Goal: Task Accomplishment & Management: Complete application form

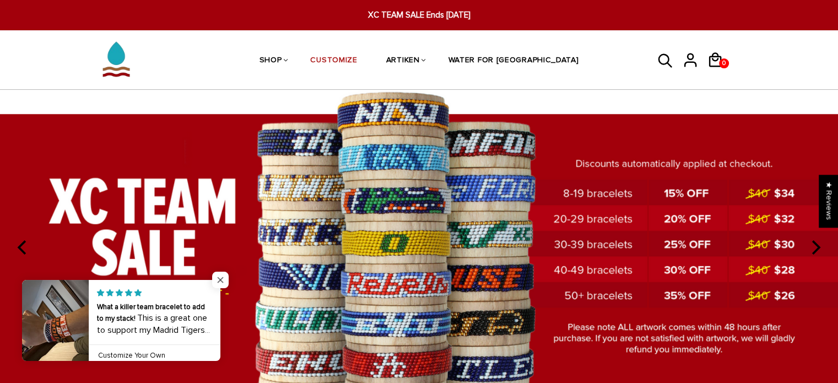
click at [220, 279] on span "Close popup widget" at bounding box center [220, 280] width 17 height 17
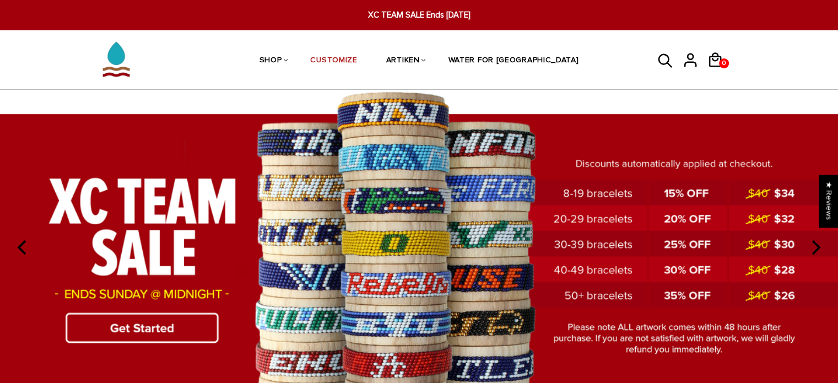
click at [151, 328] on img at bounding box center [419, 246] width 838 height 312
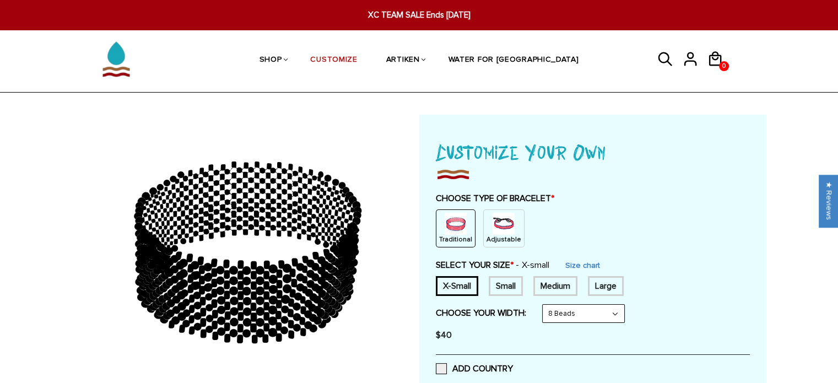
click at [514, 249] on div "CHOOSE TYPE OF BRACELET * Traditional Adjustable Traditional / X-Small / 8 Bead…" at bounding box center [593, 270] width 314 height 154
click at [500, 233] on img at bounding box center [504, 224] width 22 height 22
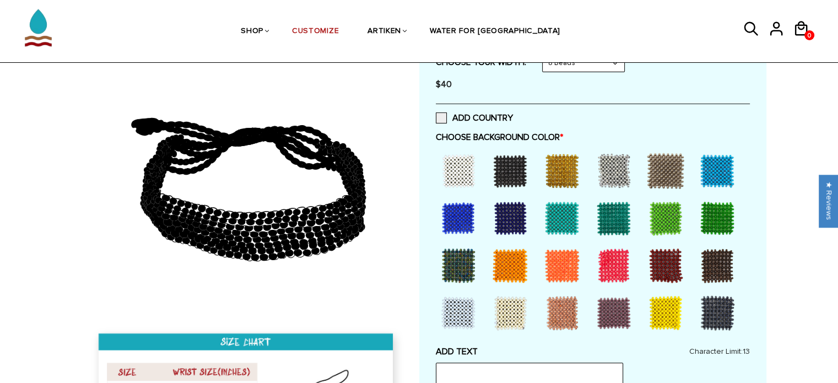
scroll to position [208, 0]
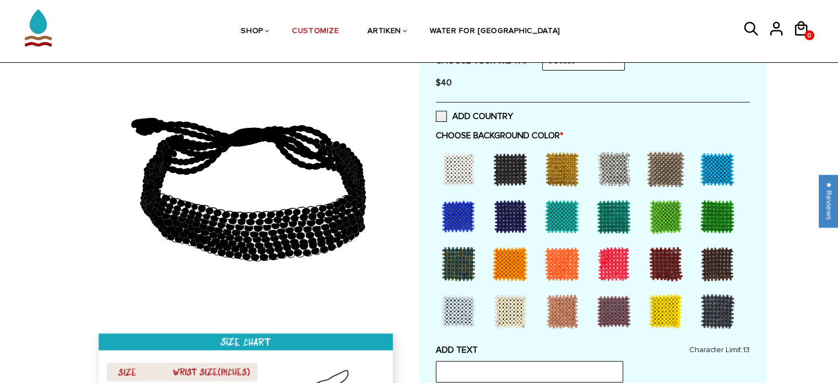
click at [719, 216] on div at bounding box center [718, 217] width 44 height 44
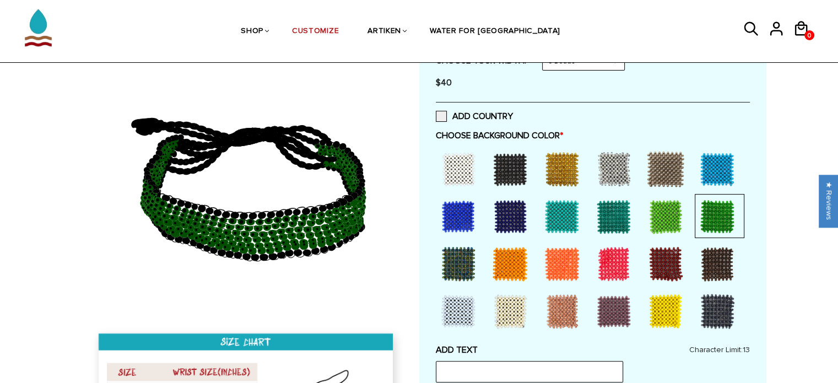
click at [617, 218] on div at bounding box center [614, 217] width 44 height 44
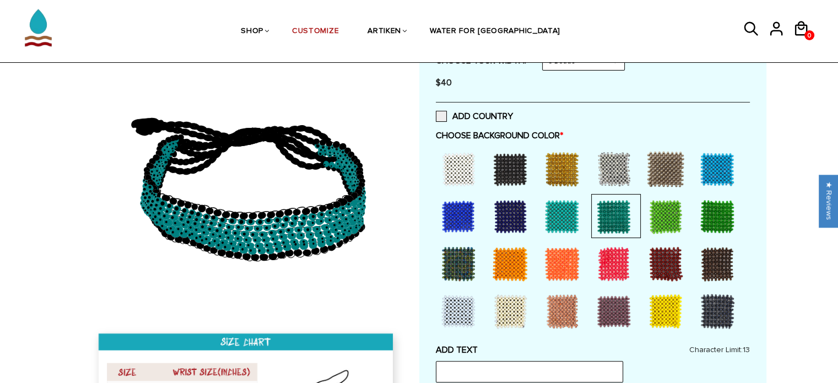
click at [697, 218] on div at bounding box center [718, 217] width 44 height 44
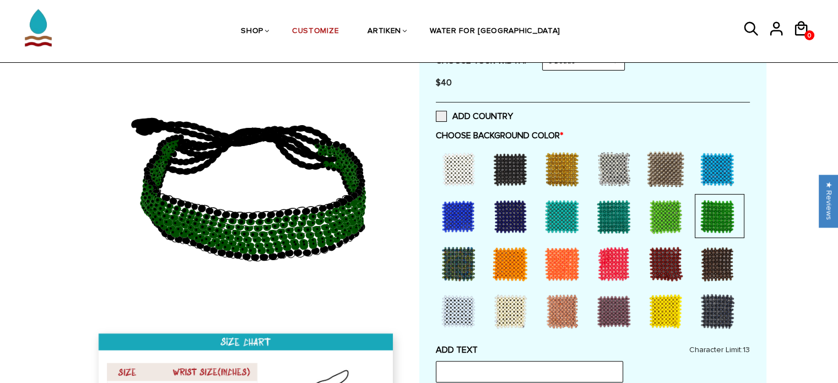
click at [603, 220] on div at bounding box center [614, 217] width 44 height 44
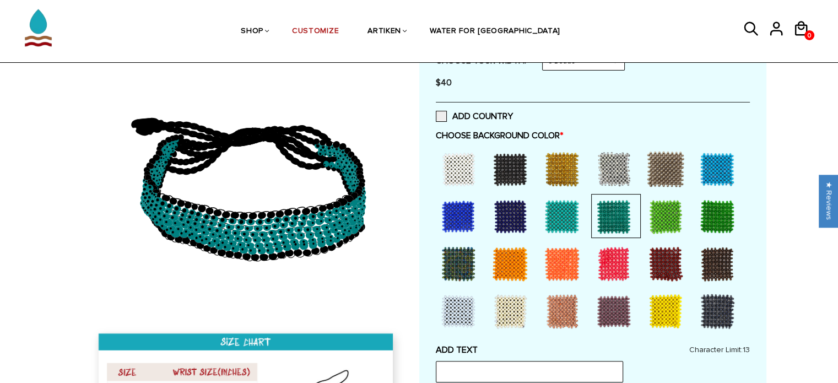
click at [728, 206] on div at bounding box center [718, 217] width 44 height 44
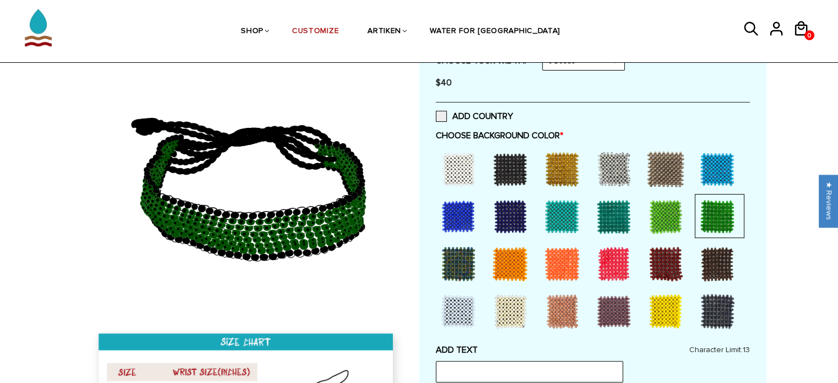
click at [659, 219] on div at bounding box center [666, 217] width 44 height 44
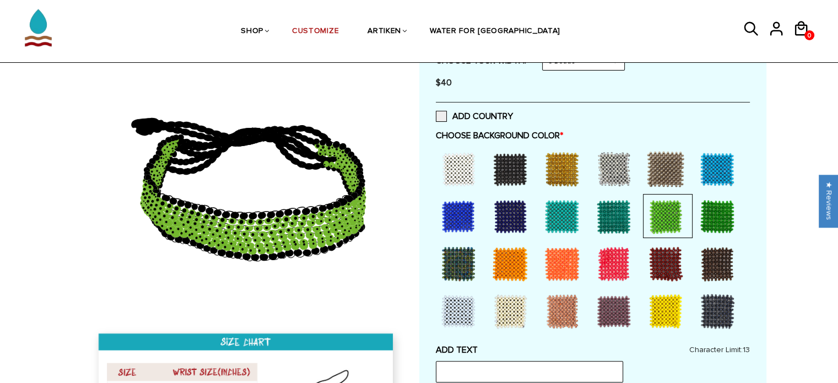
click at [721, 217] on div at bounding box center [718, 217] width 44 height 44
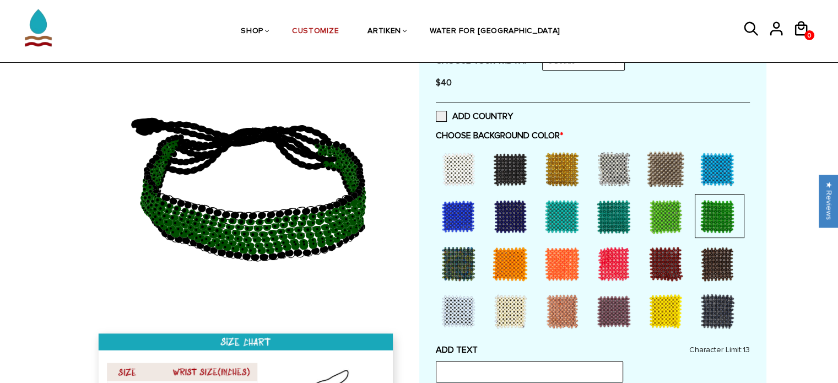
click at [605, 218] on div at bounding box center [614, 217] width 44 height 44
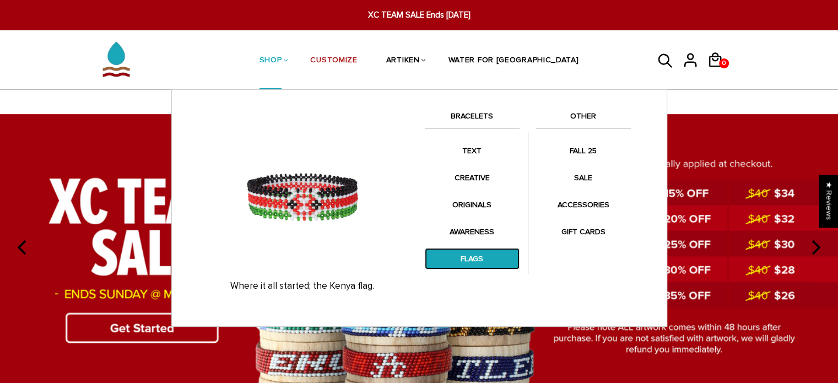
click at [470, 266] on link "FLAGS" at bounding box center [472, 258] width 95 height 21
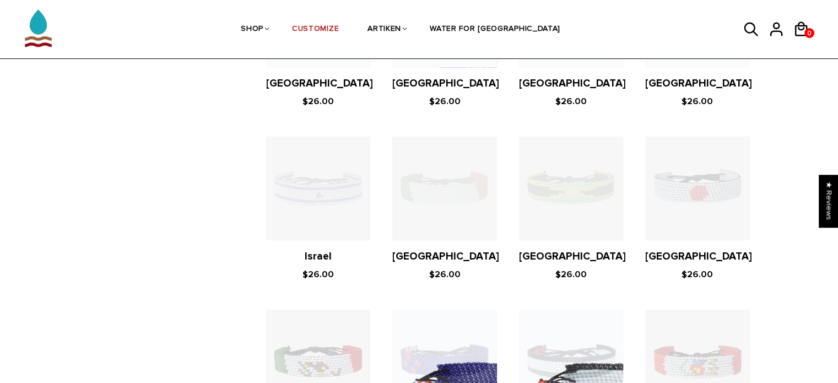
scroll to position [2220, 0]
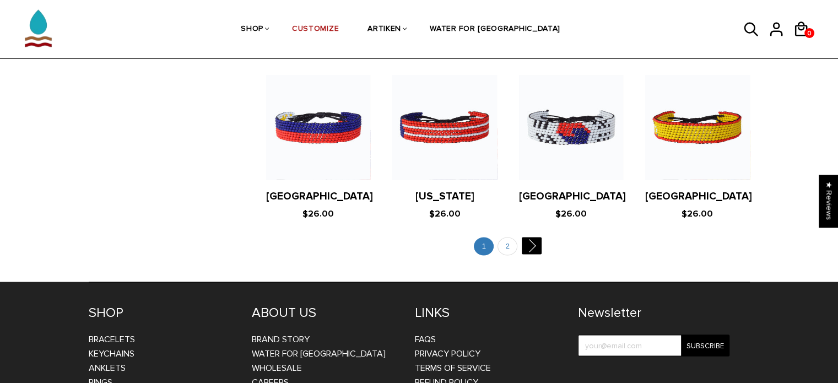
scroll to position [2157, 0]
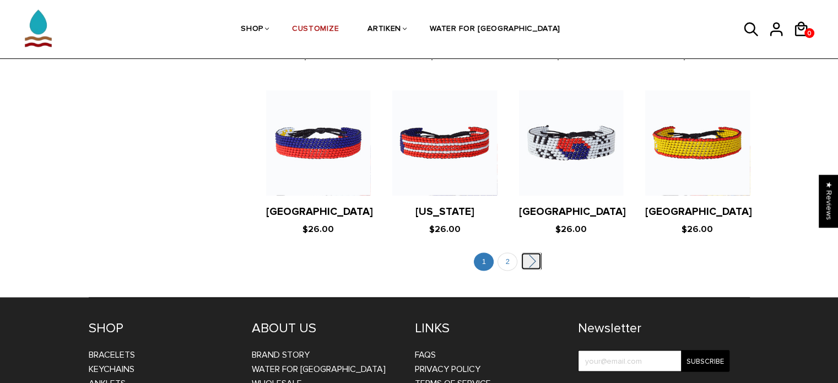
click at [534, 253] on link "" at bounding box center [531, 261] width 20 height 17
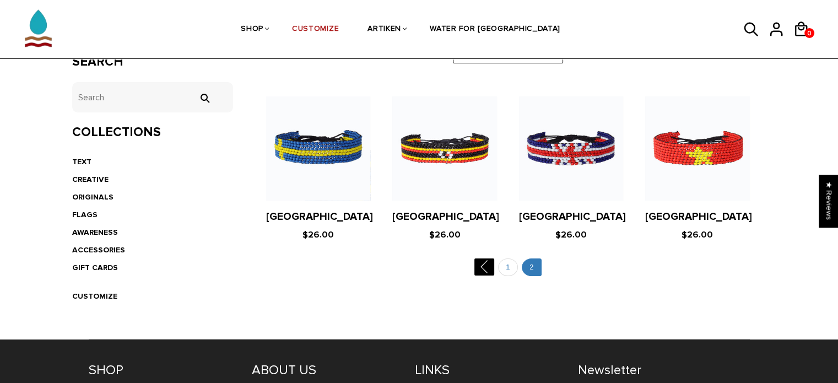
scroll to position [210, 0]
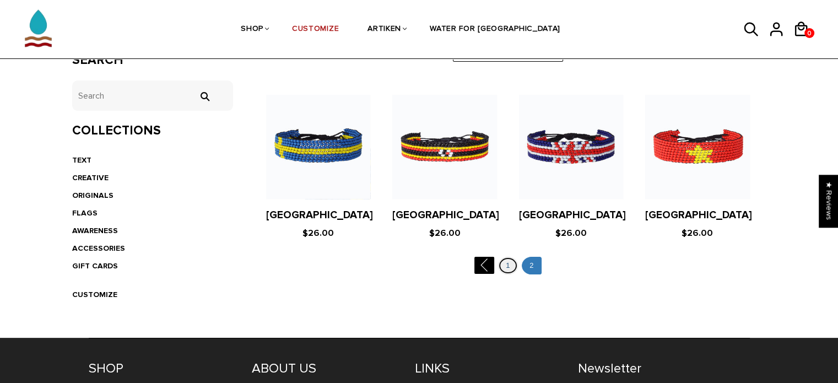
click at [505, 262] on link "1" at bounding box center [508, 266] width 20 height 18
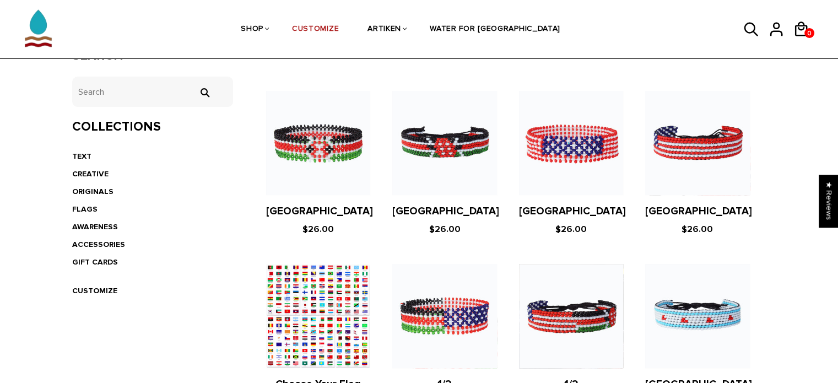
scroll to position [218, 0]
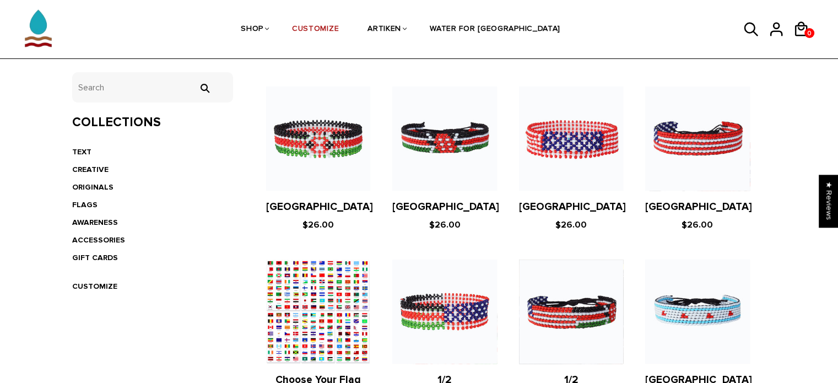
click at [460, 136] on figure at bounding box center [444, 139] width 104 height 104
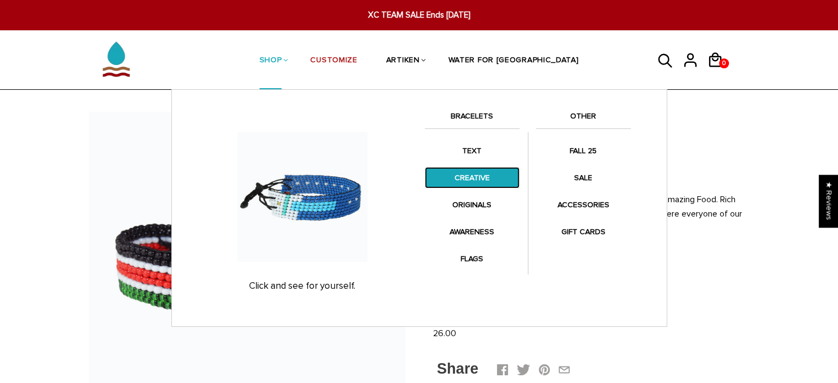
click at [473, 179] on link "CREATIVE" at bounding box center [472, 177] width 95 height 21
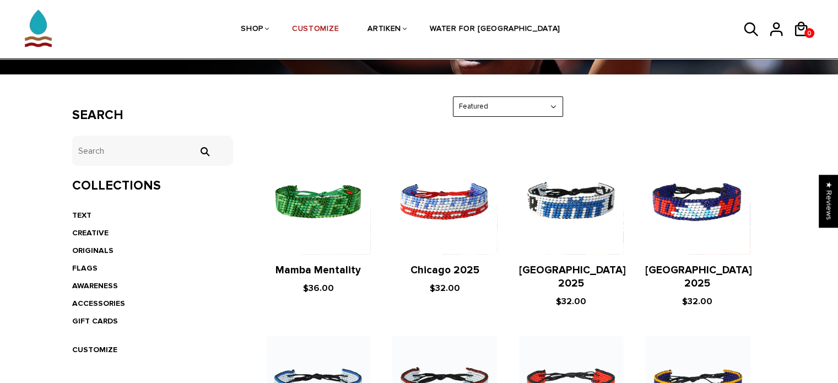
scroll to position [143, 0]
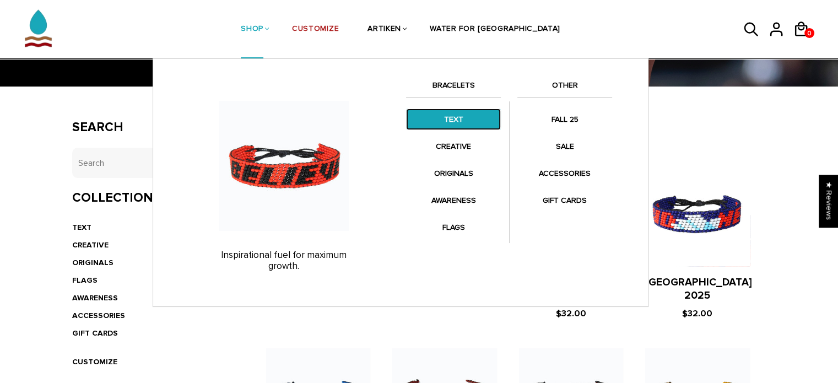
click at [452, 121] on link "TEXT" at bounding box center [453, 119] width 95 height 21
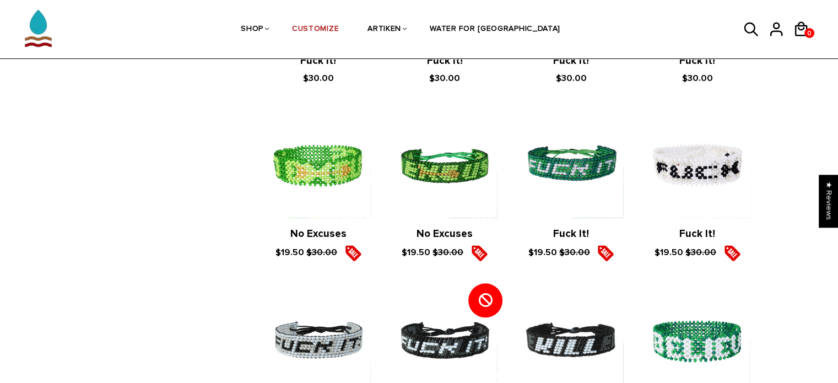
scroll to position [1250, 0]
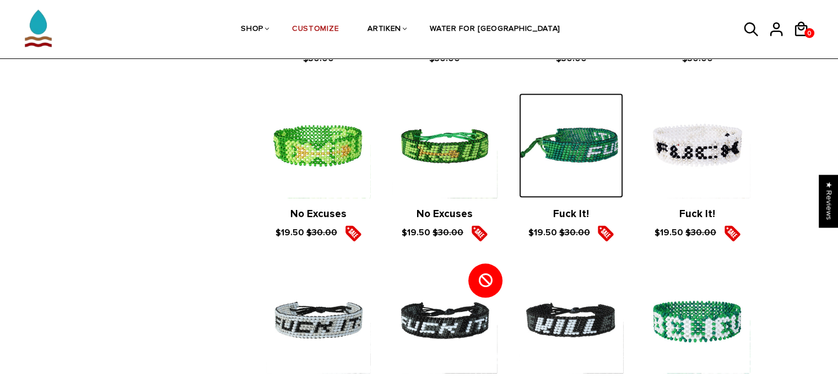
click at [576, 161] on img at bounding box center [571, 145] width 104 height 104
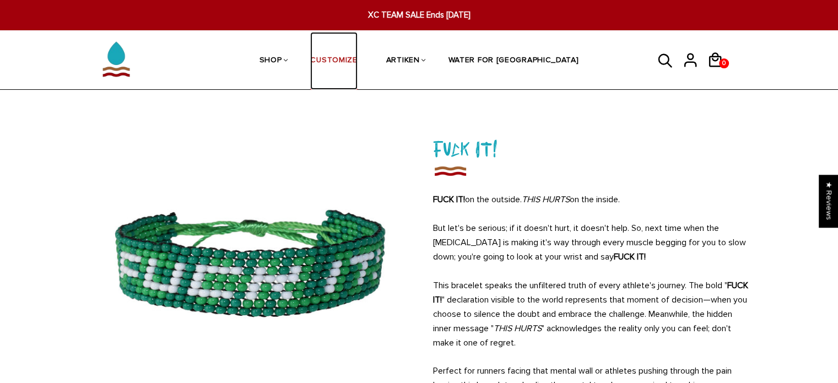
click at [357, 51] on link "CUSTOMIZE" at bounding box center [333, 61] width 47 height 58
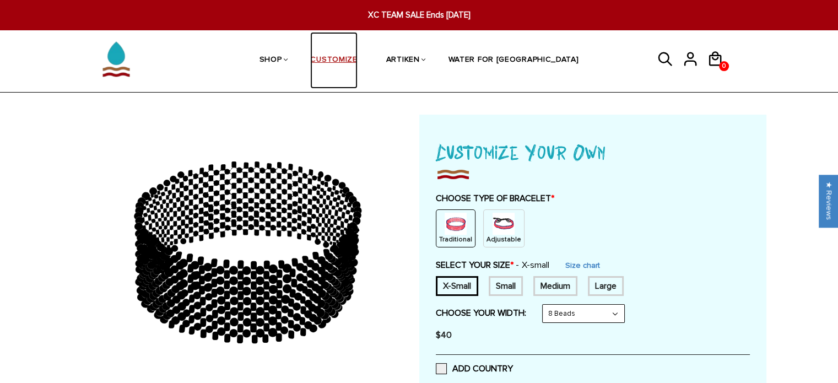
click at [357, 51] on link "CUSTOMIZE" at bounding box center [333, 60] width 47 height 57
click at [498, 235] on p "Adjustable" at bounding box center [504, 239] width 35 height 9
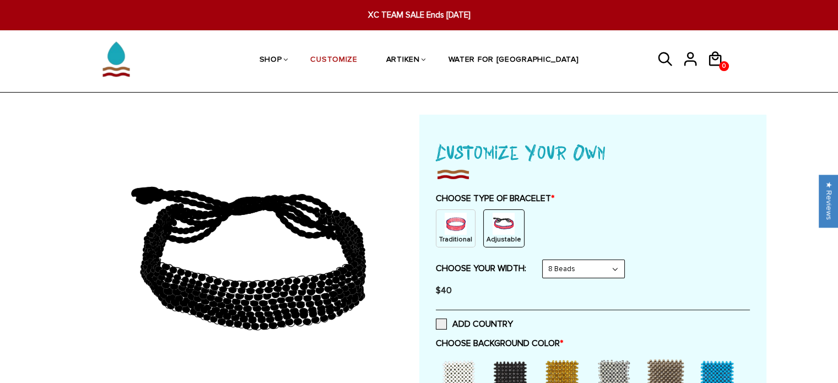
drag, startPoint x: 838, startPoint y: 39, endPoint x: 841, endPoint y: 66, distance: 27.2
click at [838, 66] on html "XC TEAM SALE Ends Sep 7th XC TEAM SALE Ends Sep 7th My account Purchases Addres…" at bounding box center [419, 191] width 838 height 383
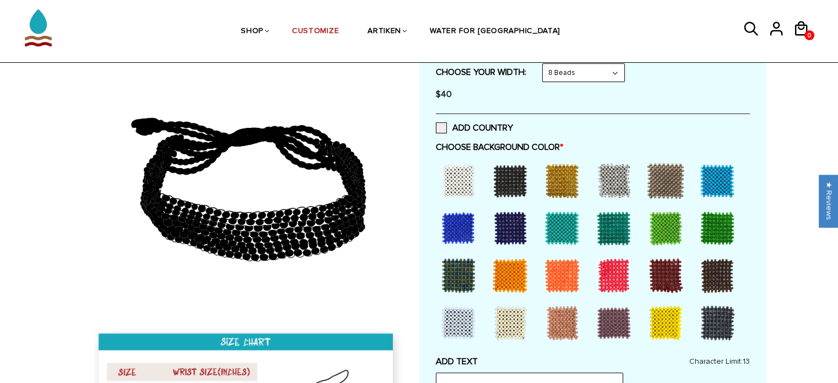
scroll to position [200, 0]
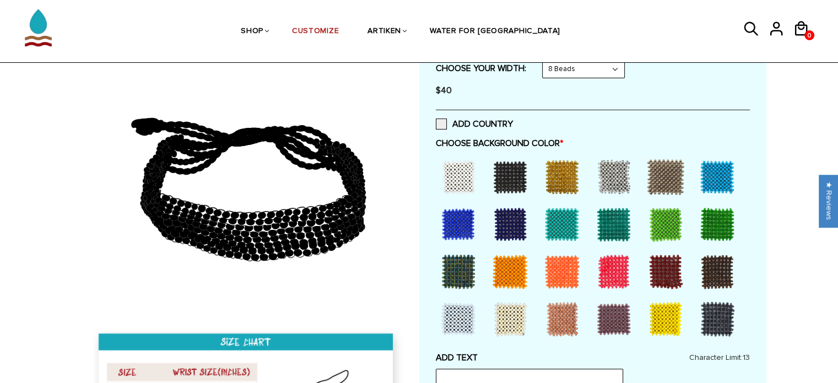
click at [618, 229] on div at bounding box center [614, 224] width 44 height 44
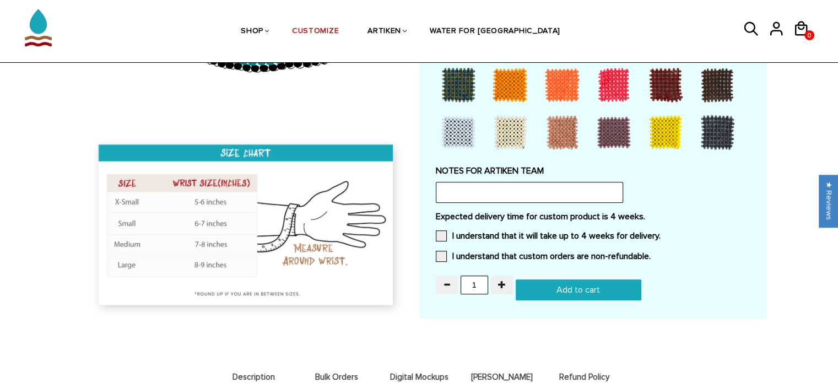
scroll to position [912, 0]
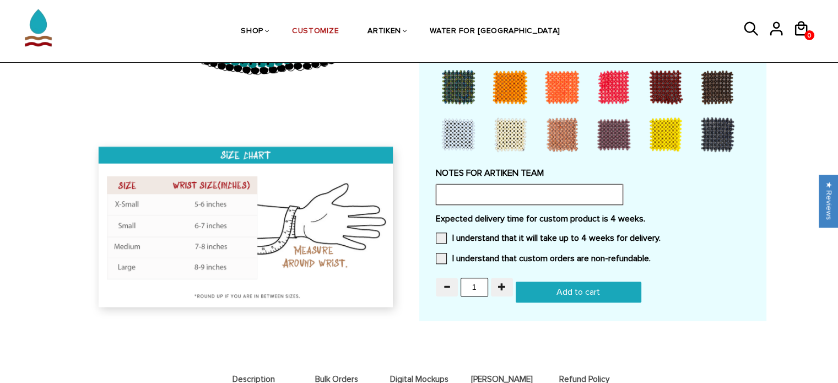
click at [510, 184] on input "text" at bounding box center [529, 194] width 187 height 21
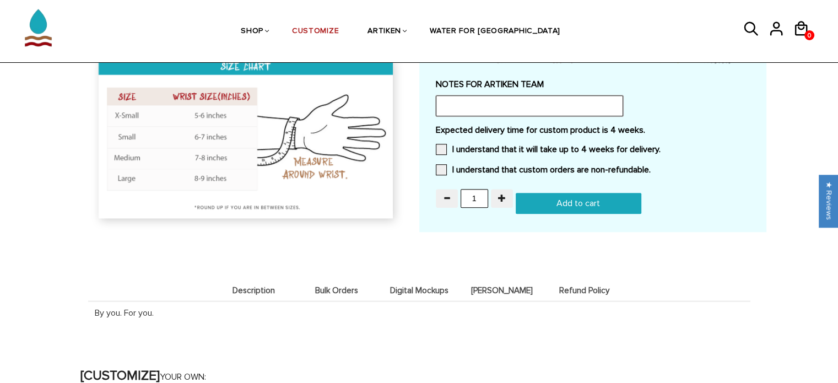
scroll to position [987, 0]
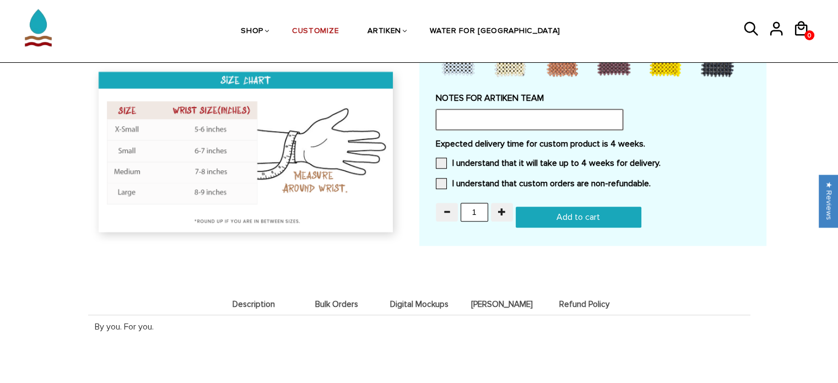
type input "H"
type input "I was sent a sample bracelet and we would love to replicate it but I cannot tel…"
click at [687, 314] on div "By you. For you." at bounding box center [419, 326] width 663 height 24
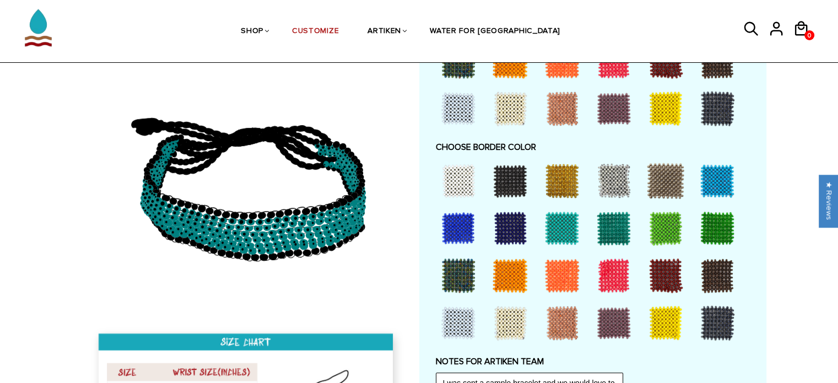
scroll to position [0, 0]
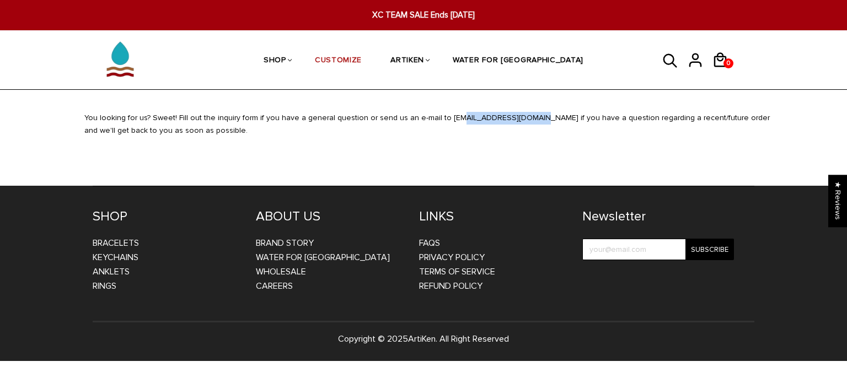
drag, startPoint x: 504, startPoint y: 120, endPoint x: 435, endPoint y: 121, distance: 68.4
click at [435, 121] on div "You looking for us? Sweet! Fill out the inquiry form if you have a general ques…" at bounding box center [429, 130] width 706 height 37
